Goal: Navigation & Orientation: Find specific page/section

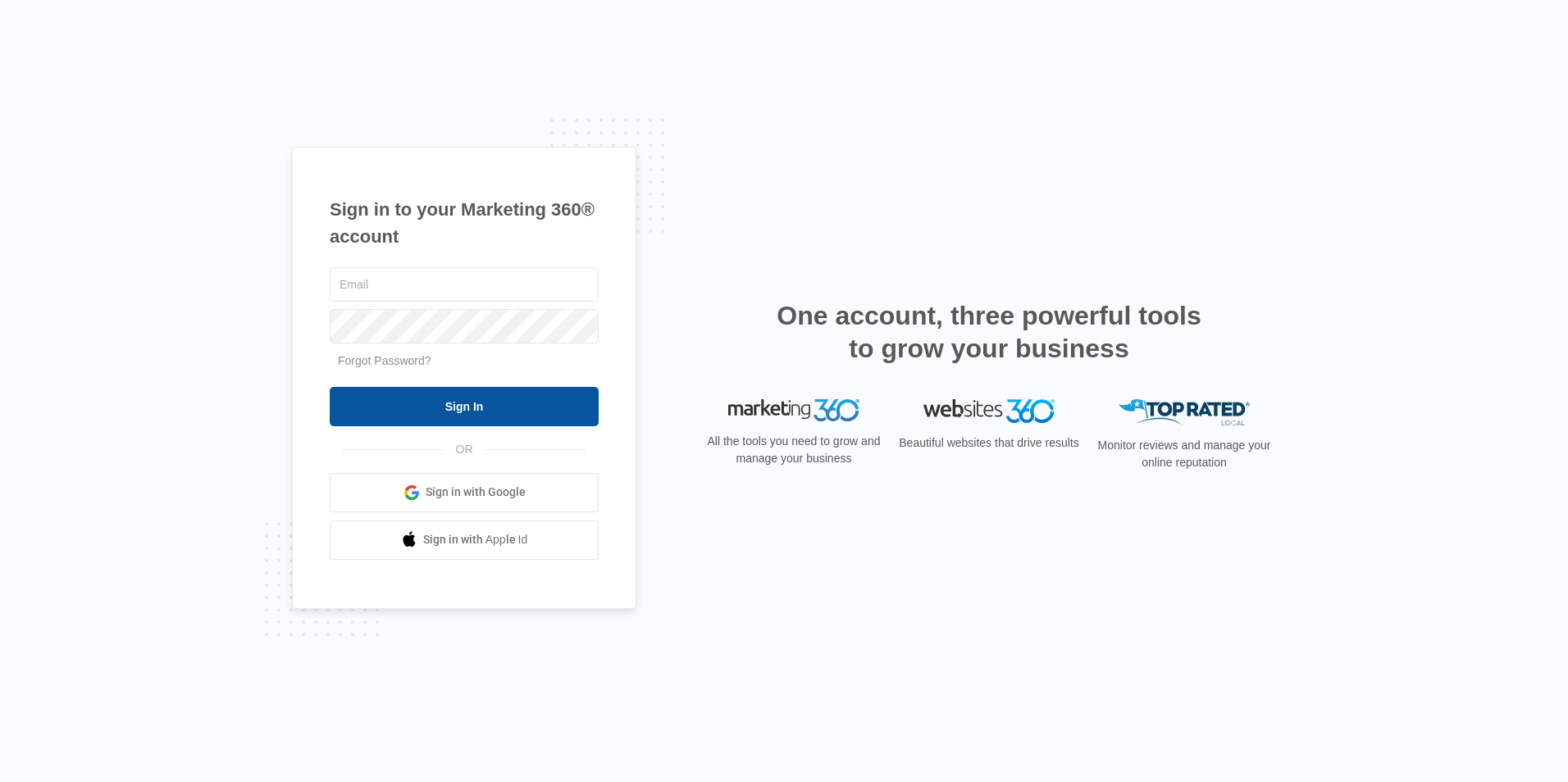
type input "[EMAIL_ADDRESS][DOMAIN_NAME]"
click at [515, 412] on input "Sign In" at bounding box center [464, 407] width 269 height 40
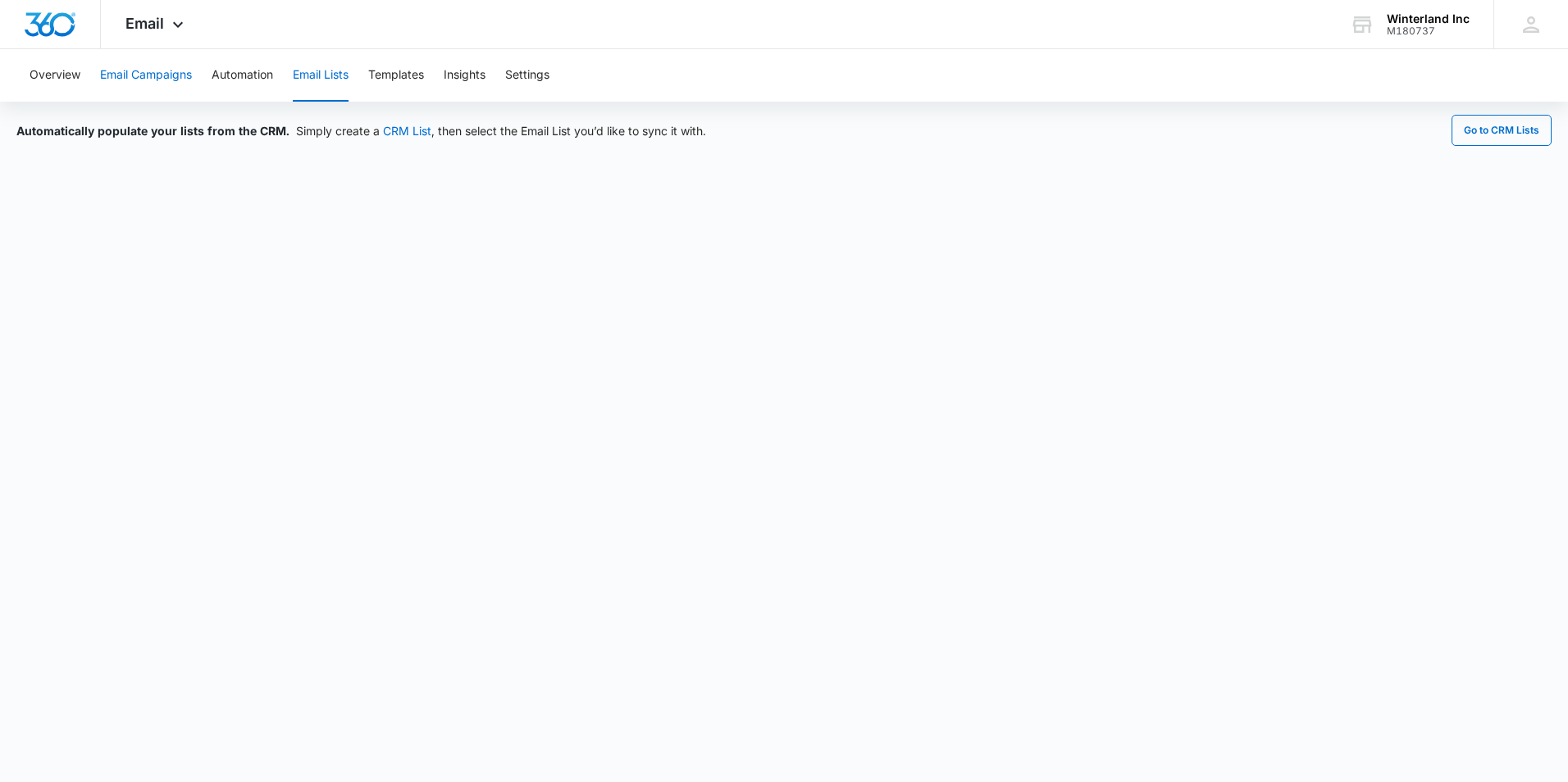
click at [119, 86] on button "Email Campaigns" at bounding box center [145, 75] width 92 height 53
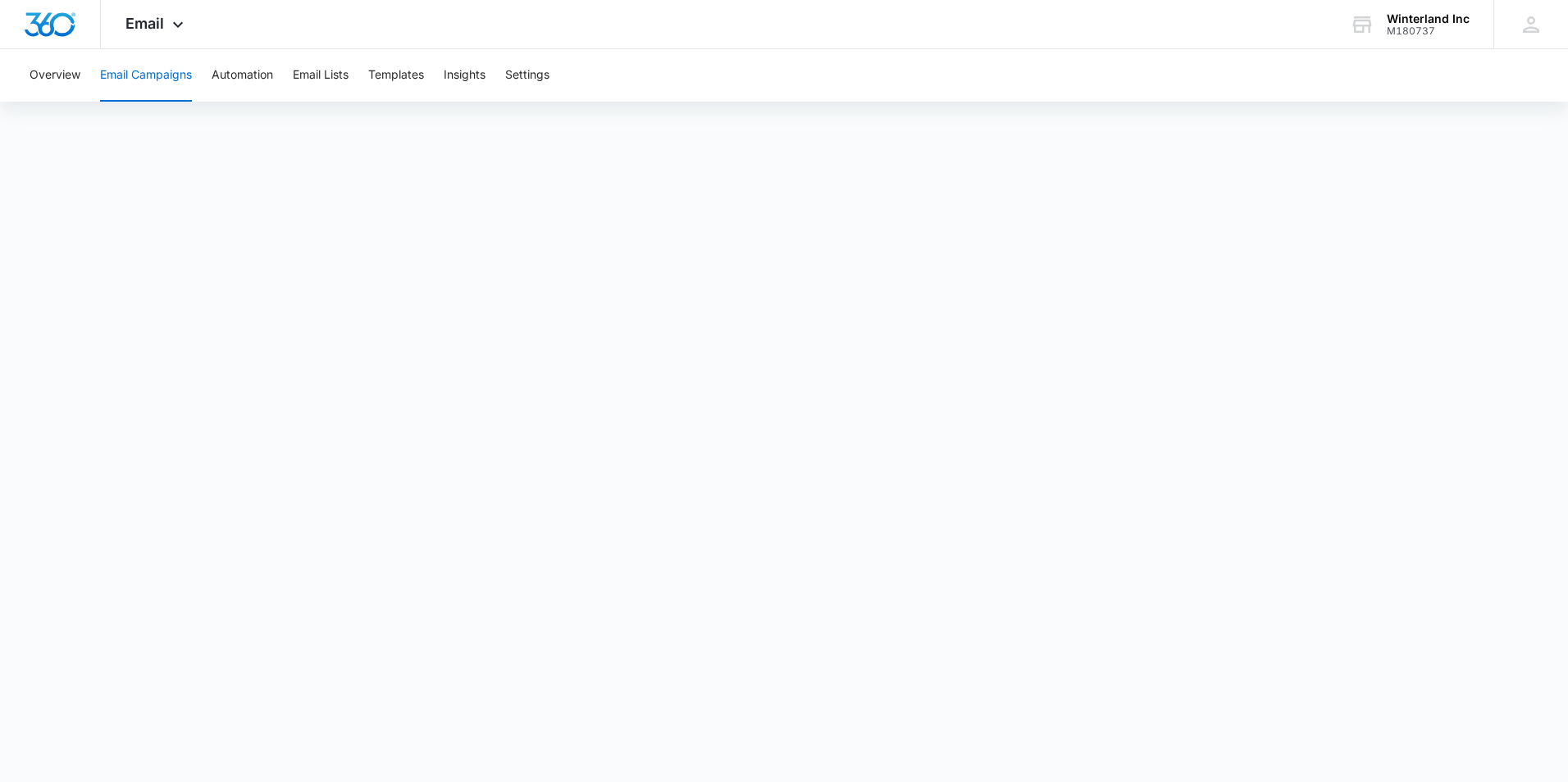
click at [149, 76] on button "Email Campaigns" at bounding box center [145, 75] width 92 height 53
click at [65, 68] on button "Overview" at bounding box center [55, 75] width 51 height 53
